Goal: Navigation & Orientation: Find specific page/section

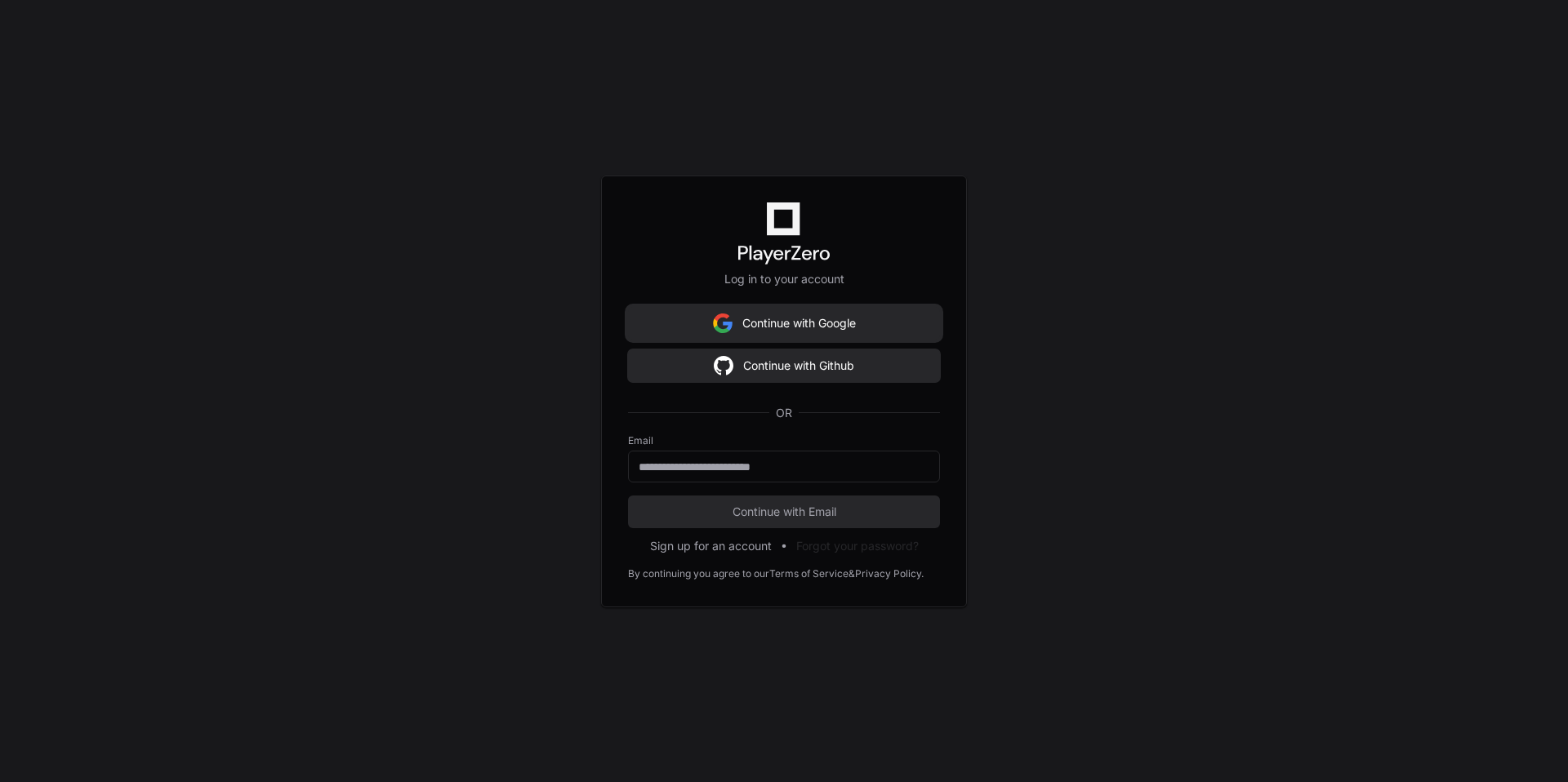
click at [853, 321] on button "Continue with Google" at bounding box center [784, 323] width 312 height 32
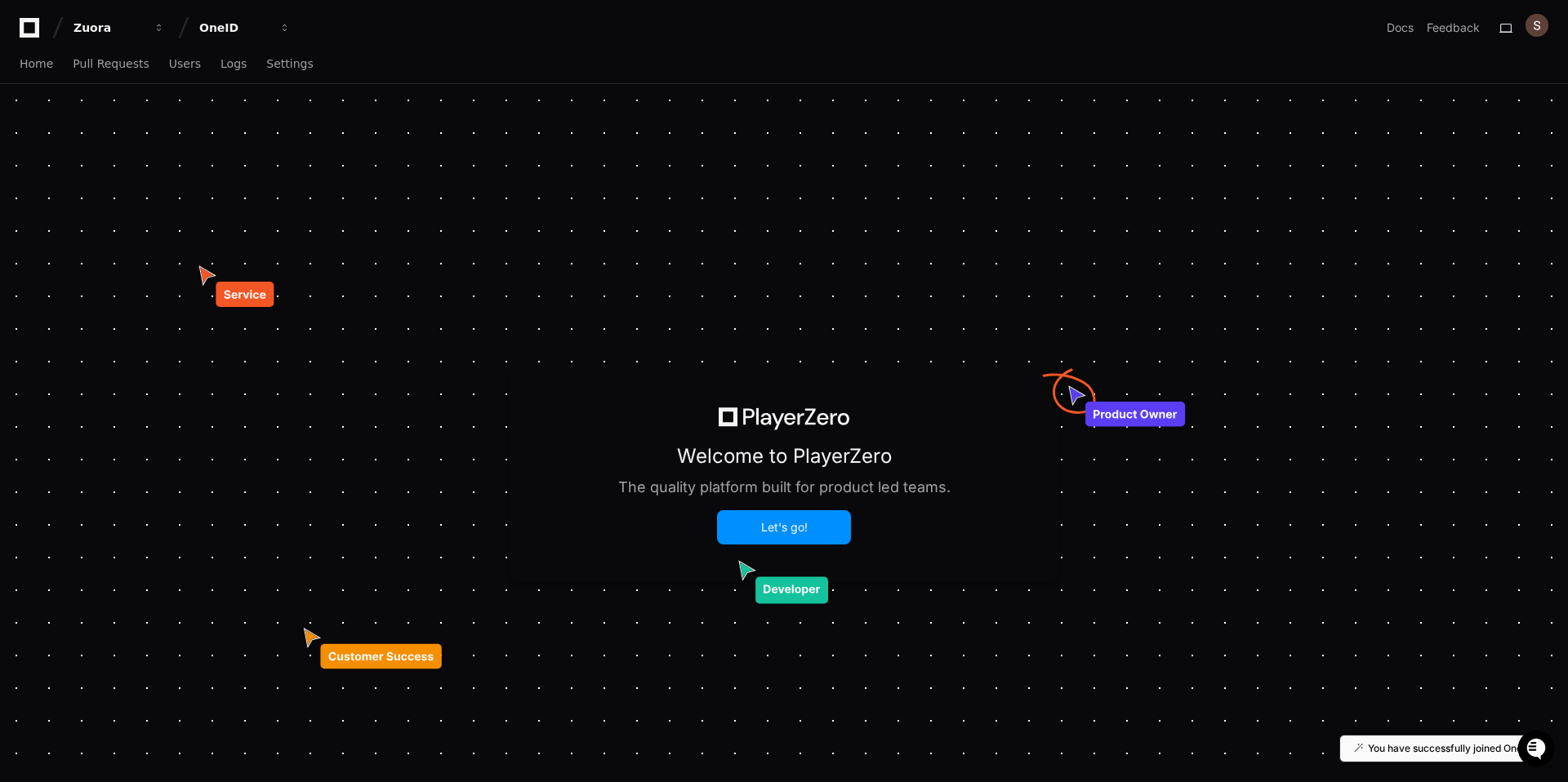
click at [823, 537] on button "Let's go!" at bounding box center [784, 528] width 131 height 31
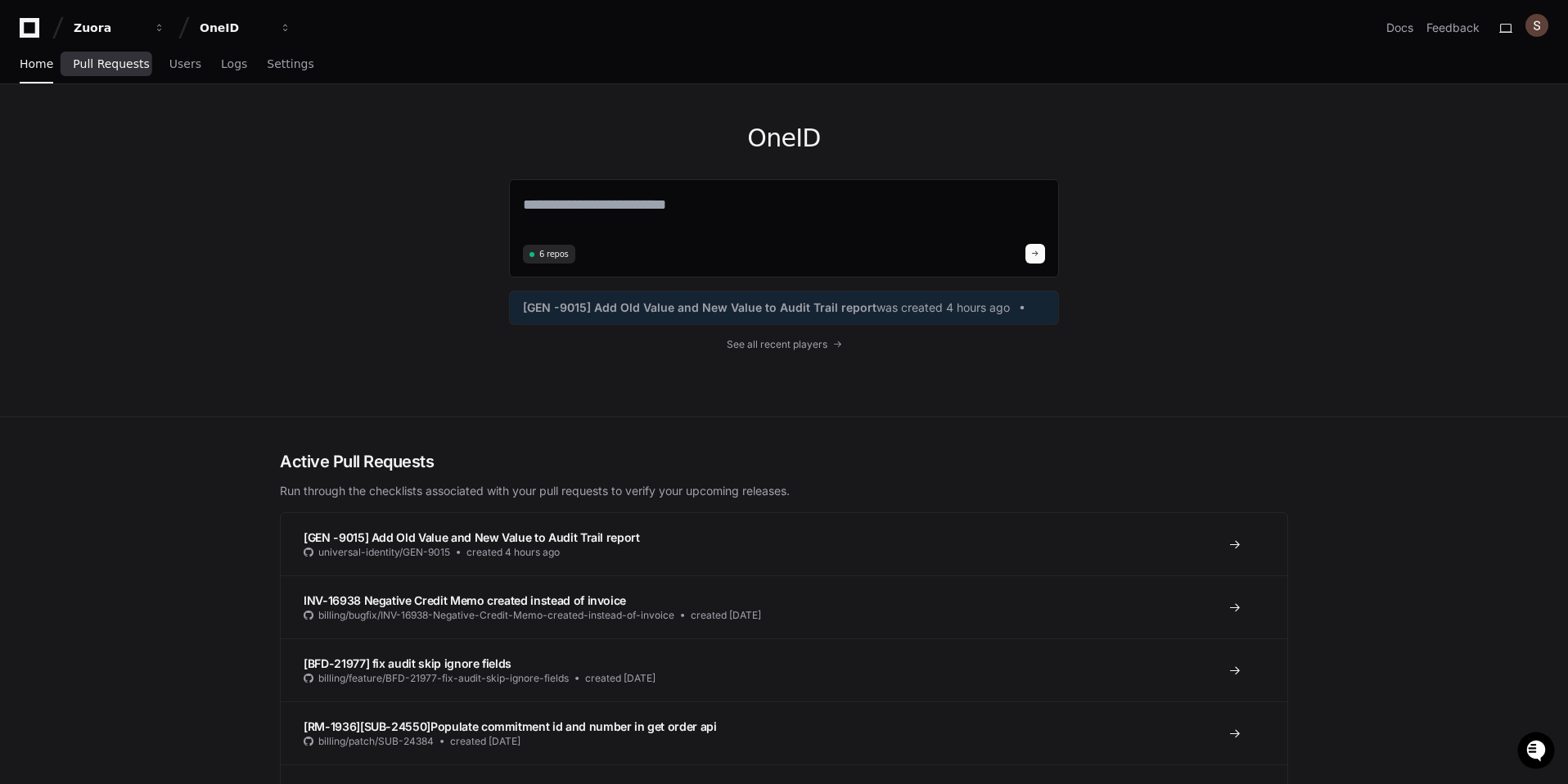
click at [112, 68] on span "Pull Requests" at bounding box center [111, 64] width 76 height 10
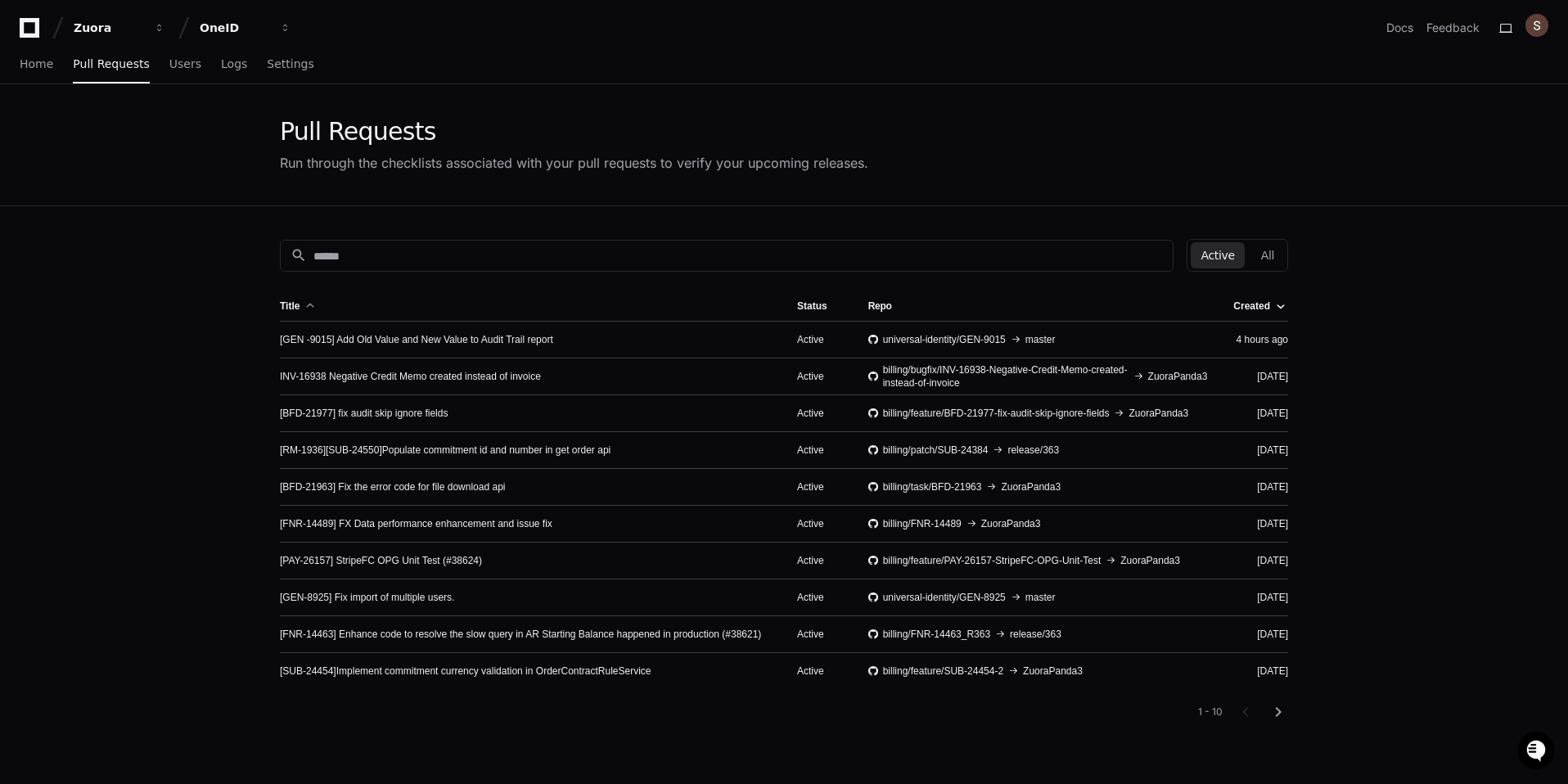
click at [313, 302] on div at bounding box center [309, 303] width 10 height 2
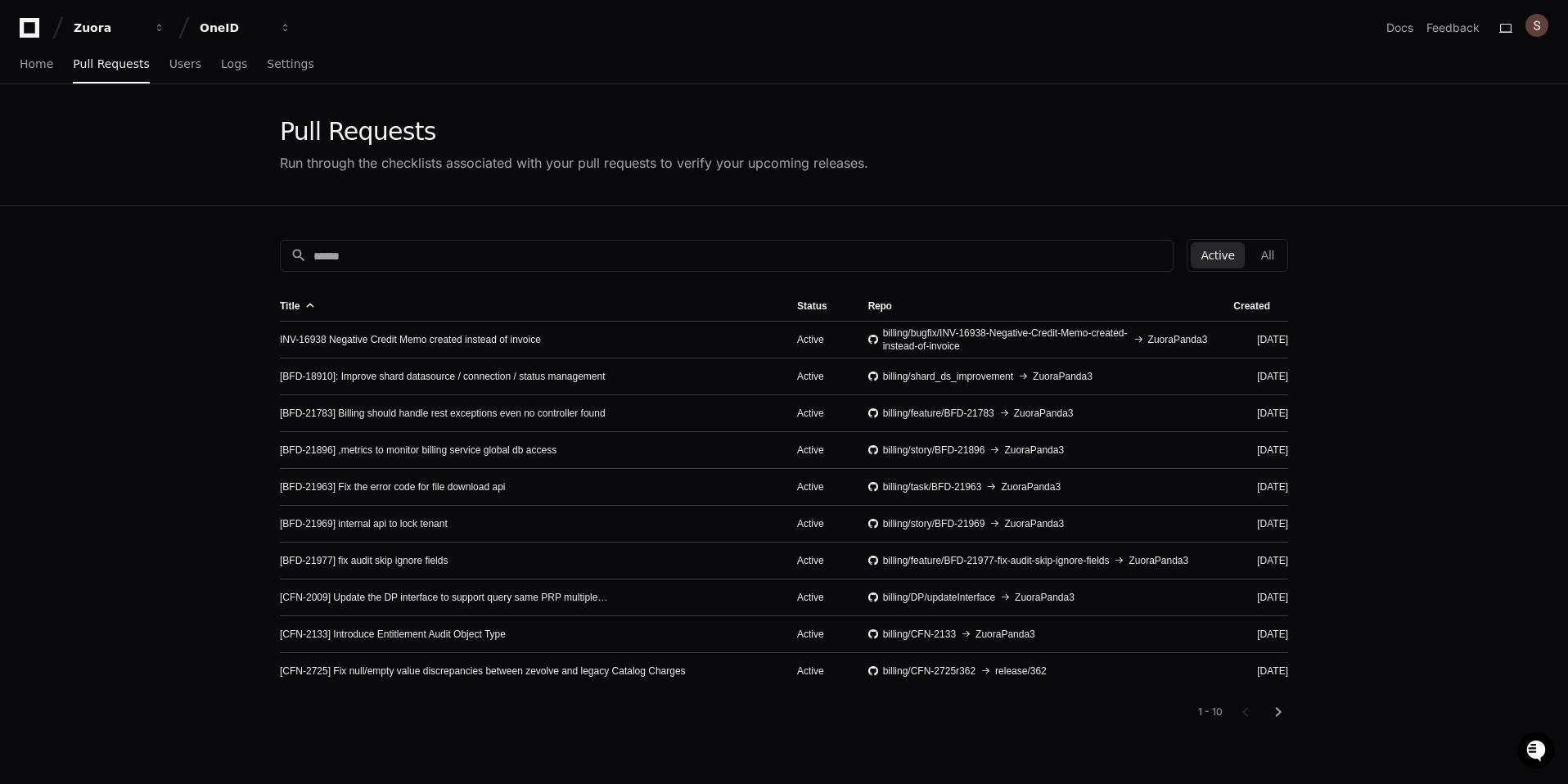
click at [313, 302] on div at bounding box center [309, 303] width 10 height 2
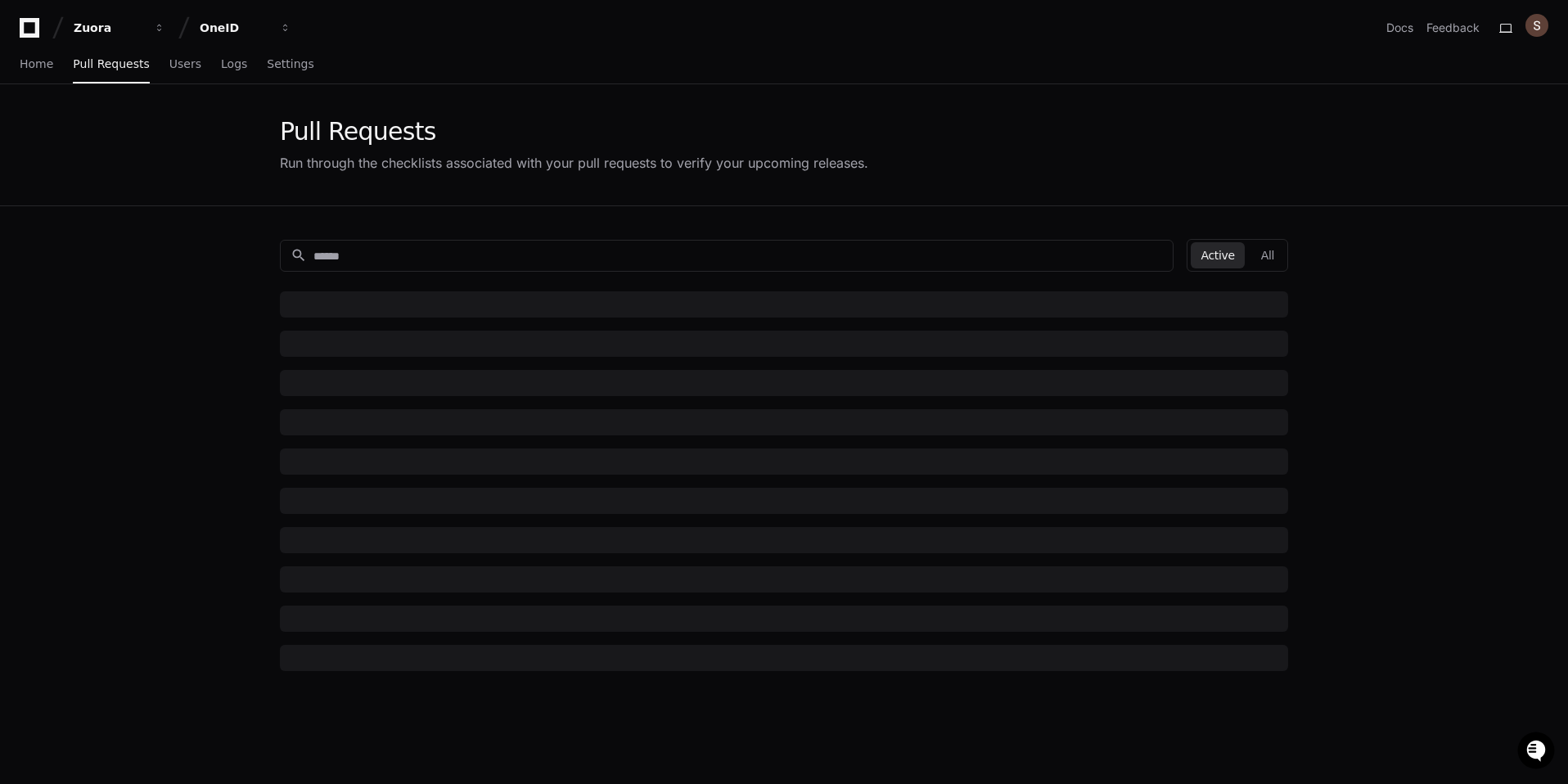
scroll to position [1, 0]
